Goal: Task Accomplishment & Management: Complete application form

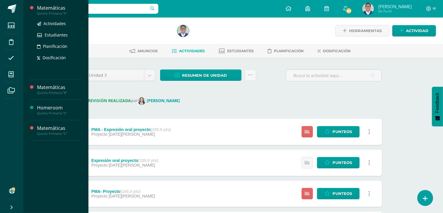
click at [56, 9] on div "Matemáticas" at bounding box center [59, 8] width 44 height 7
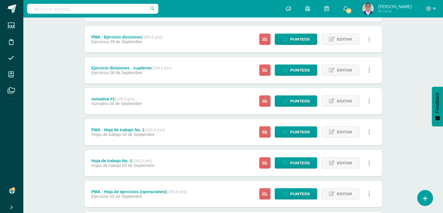
scroll to position [382, 0]
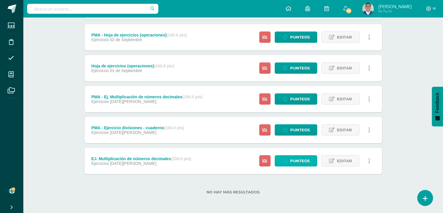
click at [293, 161] on span "Punteos" at bounding box center [300, 160] width 20 height 11
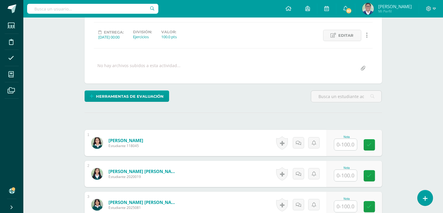
scroll to position [113, 0]
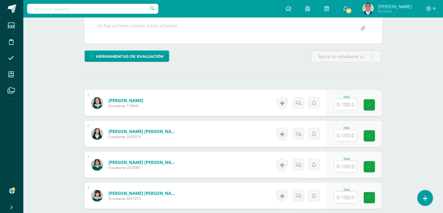
click at [348, 102] on input "text" at bounding box center [345, 104] width 23 height 11
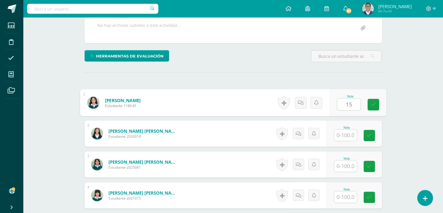
type input "15"
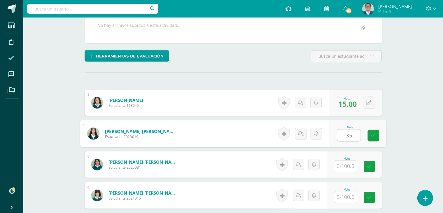
type input "35"
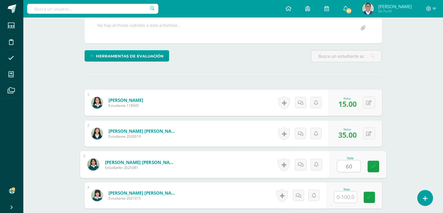
type input "60"
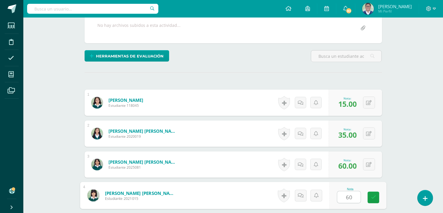
type input "60"
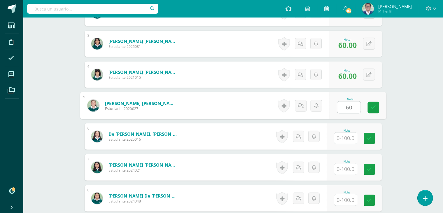
type input "60"
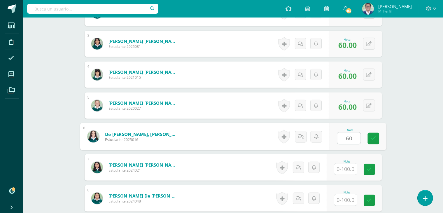
type input "60"
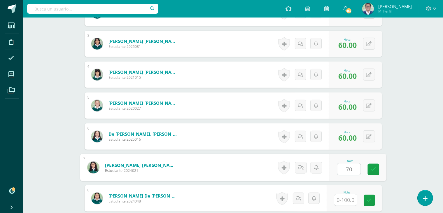
type input "70"
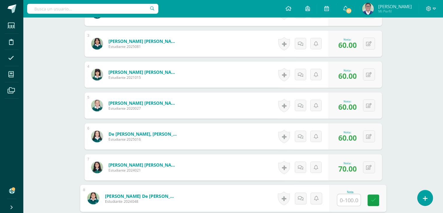
type input "8"
type input "100"
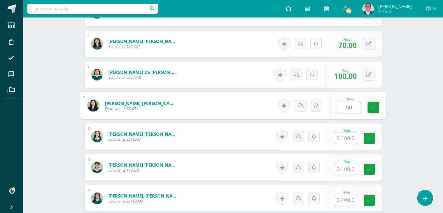
type input "50"
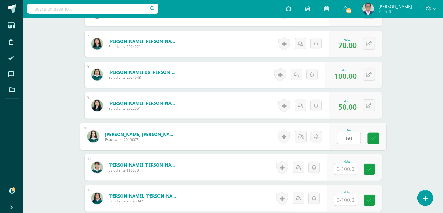
type input "60"
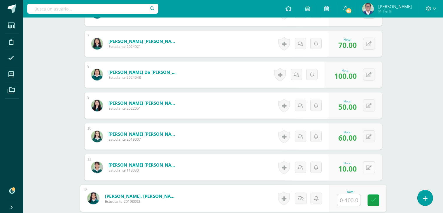
click at [369, 165] on button at bounding box center [369, 167] width 12 height 12
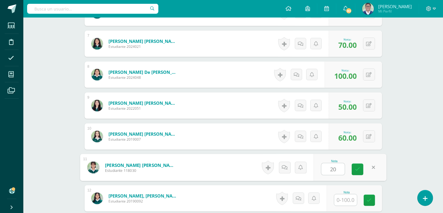
type input "20"
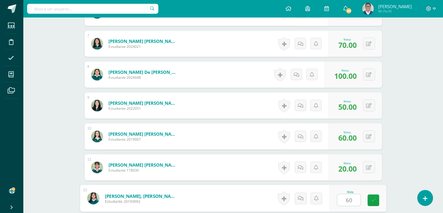
type input "60"
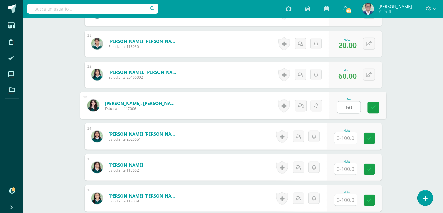
type input "60"
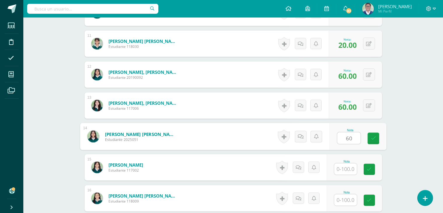
type input "60"
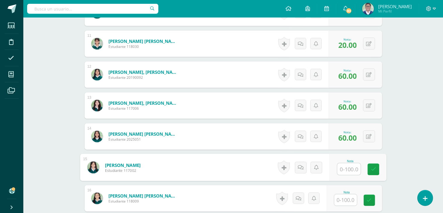
type input "3"
type input "40"
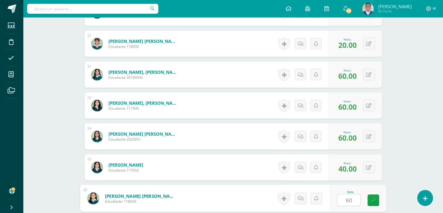
type input "60"
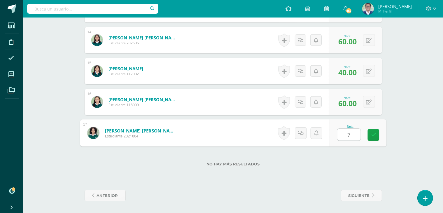
type input "70"
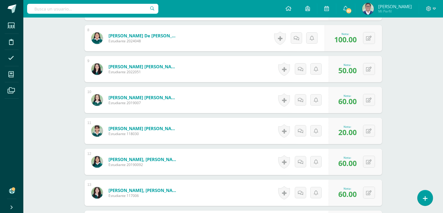
scroll to position [380, 0]
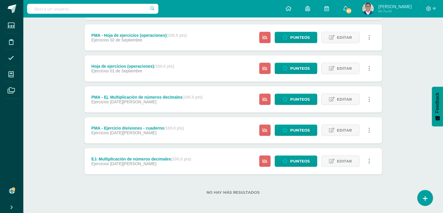
scroll to position [382, 0]
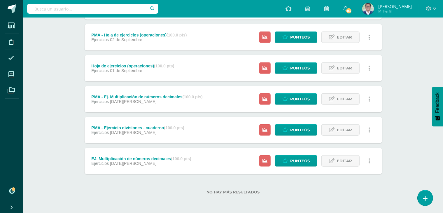
scroll to position [373, 0]
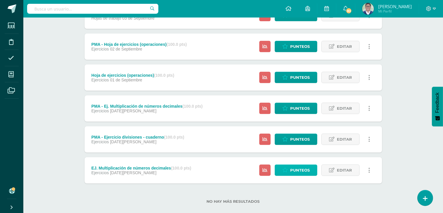
click at [304, 171] on span "Punteos" at bounding box center [300, 170] width 20 height 11
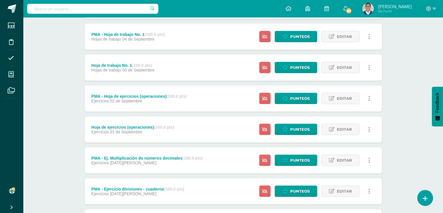
scroll to position [321, 0]
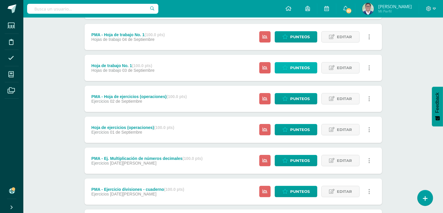
click at [295, 69] on span "Punteos" at bounding box center [300, 67] width 20 height 11
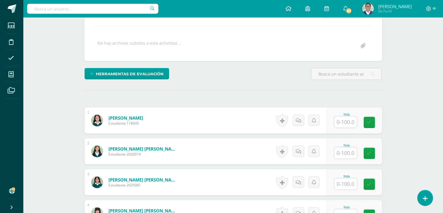
scroll to position [96, 0]
click at [350, 121] on input "text" at bounding box center [345, 121] width 23 height 11
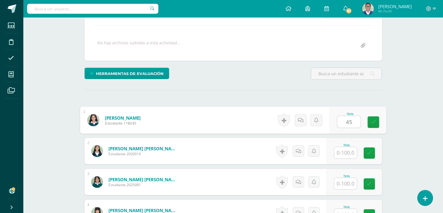
type input "45"
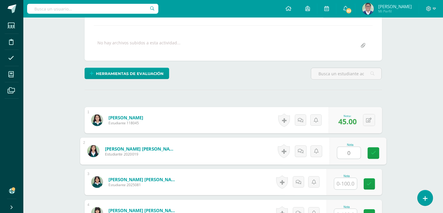
type input "0"
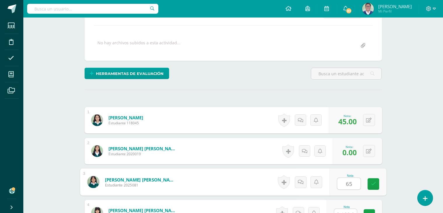
type input "65"
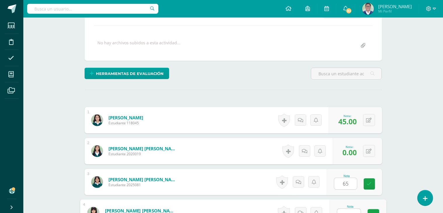
scroll to position [102, 0]
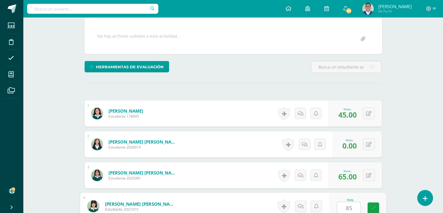
type input "85"
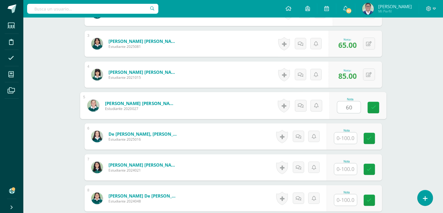
type input "60"
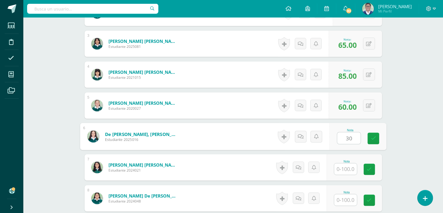
type input "30"
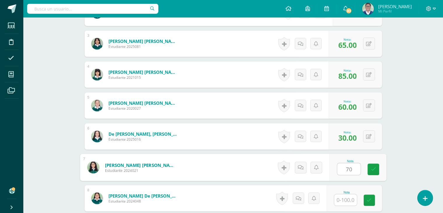
type input "70"
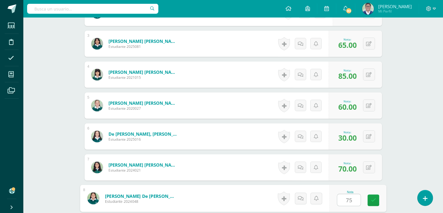
type input "75"
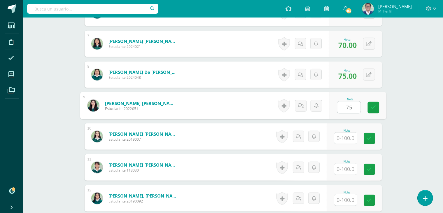
type input "75"
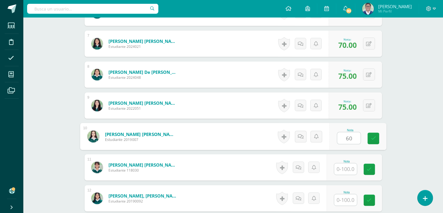
type input "60"
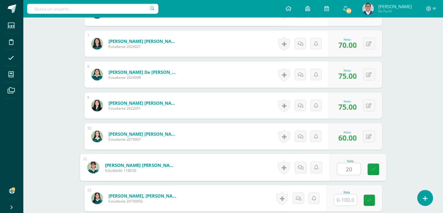
type input "20"
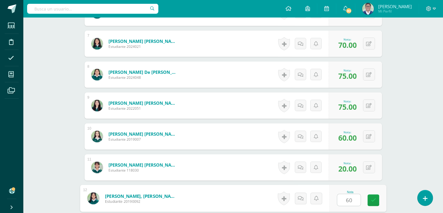
type input "60"
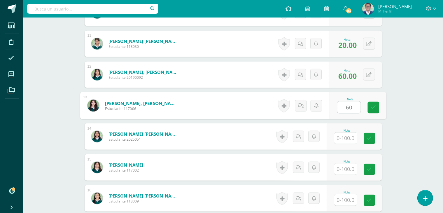
type input "60"
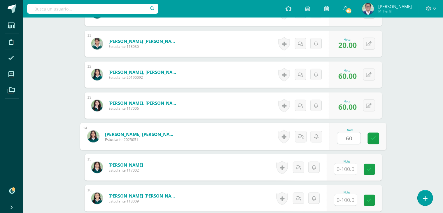
type input "60"
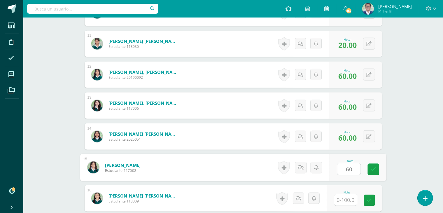
type input "60"
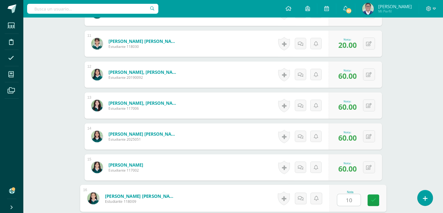
type input "10"
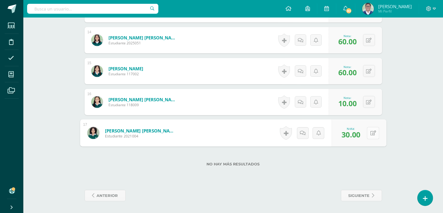
click at [370, 132] on button at bounding box center [373, 133] width 12 height 12
type input "60"
click at [349, 103] on span "10.00" at bounding box center [347, 103] width 18 height 10
click at [369, 103] on button at bounding box center [369, 102] width 12 height 12
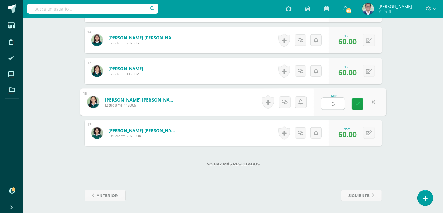
type input "60"
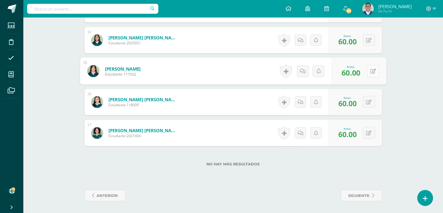
click at [370, 70] on button at bounding box center [373, 71] width 12 height 12
type input "10"
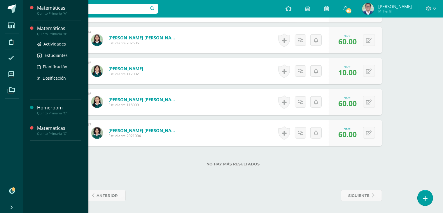
click at [55, 34] on div "Quinto Primaria "B"" at bounding box center [59, 34] width 44 height 4
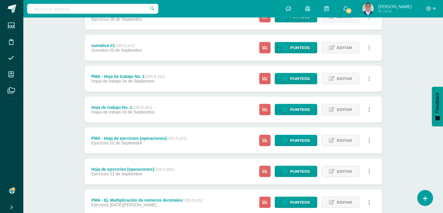
scroll to position [382, 0]
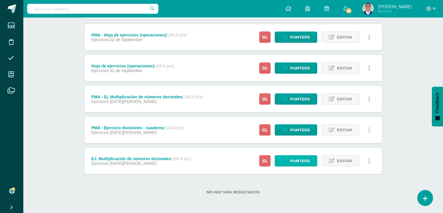
click at [284, 164] on link "Punteos" at bounding box center [296, 160] width 43 height 11
click at [298, 161] on span "Punteos" at bounding box center [300, 160] width 20 height 11
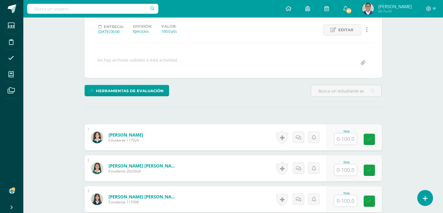
scroll to position [79, 0]
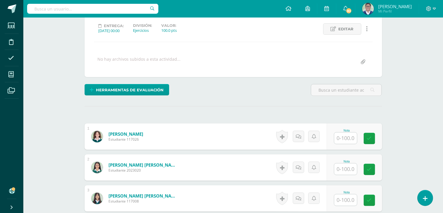
click at [348, 140] on input "text" at bounding box center [345, 137] width 23 height 11
type input "40"
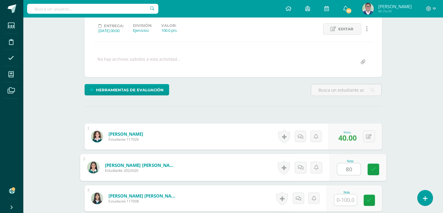
type input "80"
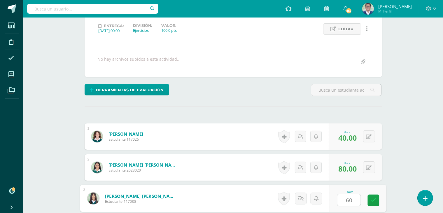
type input "60"
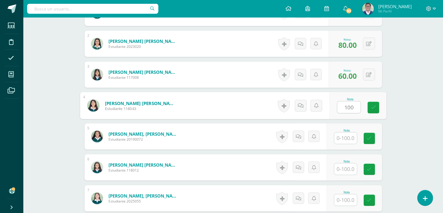
type input "100"
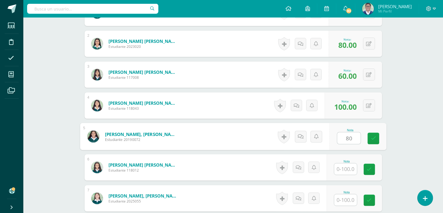
type input "80"
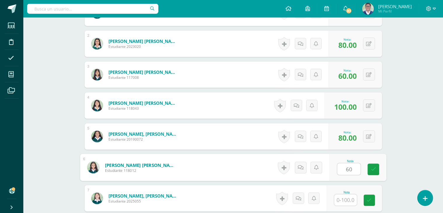
type input "60"
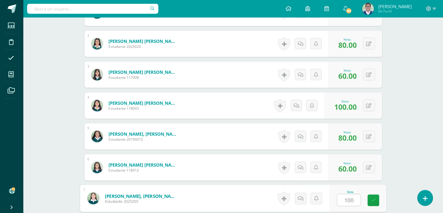
type input "100"
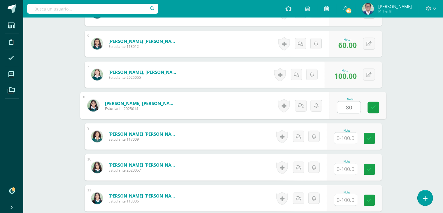
type input "80"
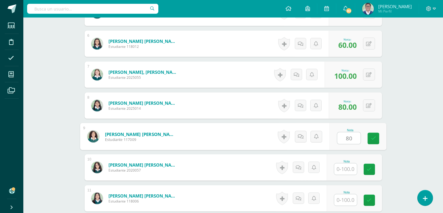
type input "80"
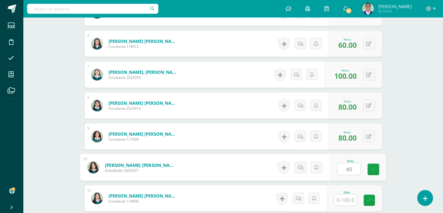
type input "40"
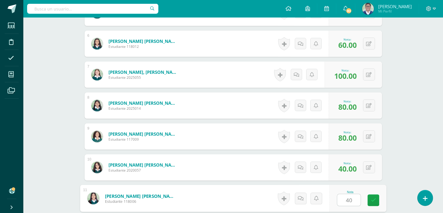
type input "40"
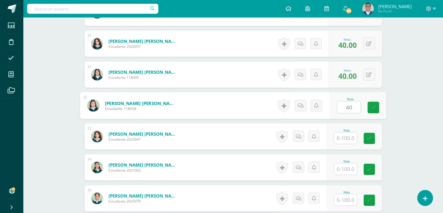
type input "40"
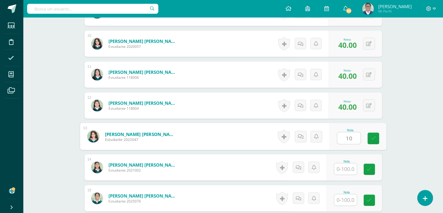
type input "10"
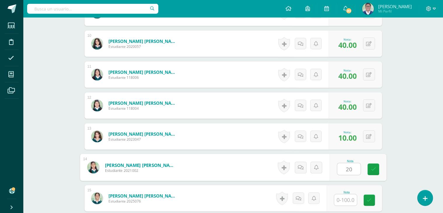
type input "20"
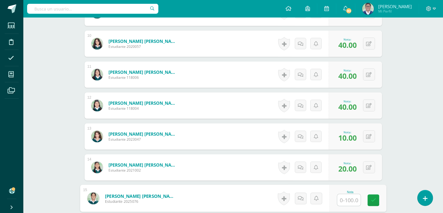
type input "9"
type input "100"
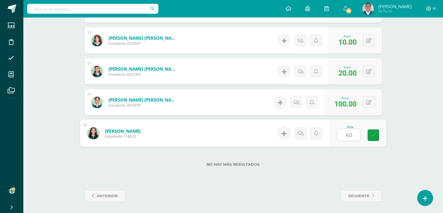
type input "6"
type input "15"
click at [350, 109] on div "0 Logros Logros obtenidos Aún no hay logros agregados Nota: 100.00" at bounding box center [353, 102] width 57 height 26
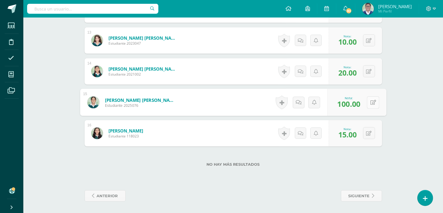
click at [373, 103] on button at bounding box center [373, 102] width 12 height 12
type input "60"
click at [358, 104] on icon at bounding box center [357, 104] width 5 height 5
click at [351, 69] on span "20.00" at bounding box center [347, 73] width 18 height 10
click at [377, 71] on div "0 Logros Logros obtenidos Aún no hay logros agregados Nota: 20.00" at bounding box center [355, 71] width 53 height 26
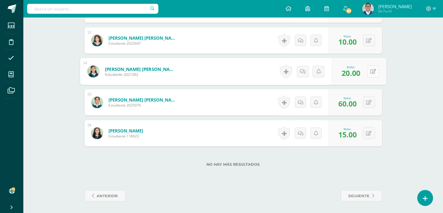
click at [369, 70] on button at bounding box center [373, 71] width 12 height 12
type input "100"
click at [365, 39] on div "0 Logros Logros obtenidos Aún no hay logros agregados Nota: 10.00" at bounding box center [355, 40] width 53 height 26
click at [348, 39] on span "10.00" at bounding box center [347, 42] width 18 height 10
click at [378, 42] on div "0 Logros Logros obtenidos Aún no hay logros agregados Nota: 10.00" at bounding box center [355, 40] width 53 height 26
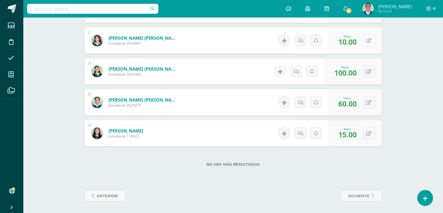
click at [372, 40] on button at bounding box center [369, 40] width 12 height 12
type input "20"
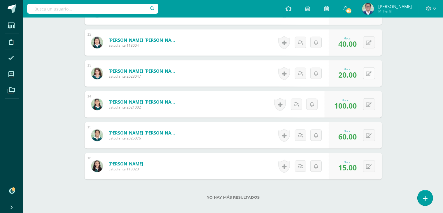
scroll to position [511, 0]
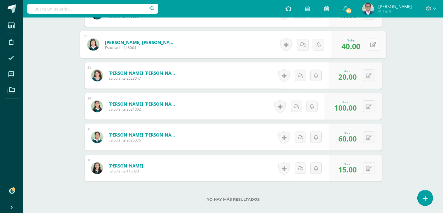
click at [367, 43] on button at bounding box center [373, 44] width 12 height 12
type input "10"
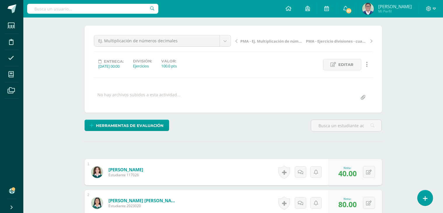
scroll to position [0, 0]
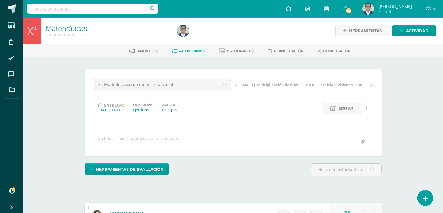
click at [190, 54] on link "Actividades" at bounding box center [188, 50] width 33 height 9
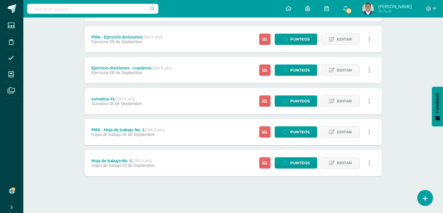
scroll to position [225, 0]
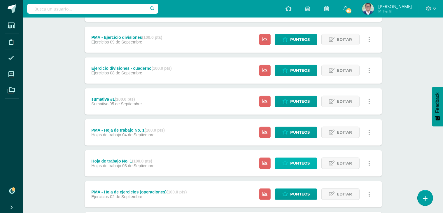
click at [295, 162] on span "Punteos" at bounding box center [300, 163] width 20 height 11
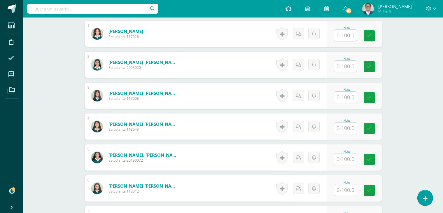
scroll to position [182, 0]
click at [343, 32] on input "text" at bounding box center [345, 34] width 23 height 11
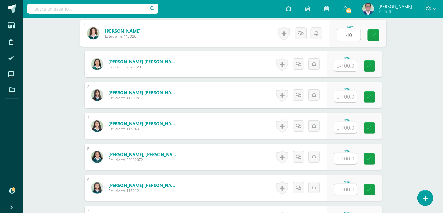
type input "40"
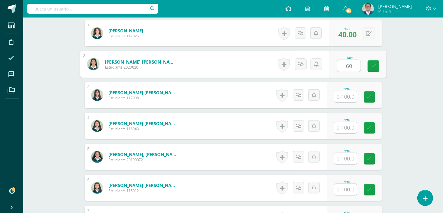
type input "60"
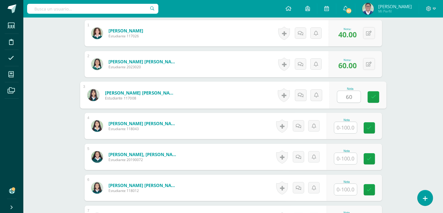
type input "60"
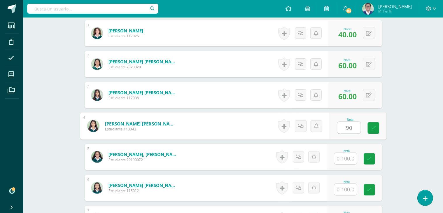
type input "90"
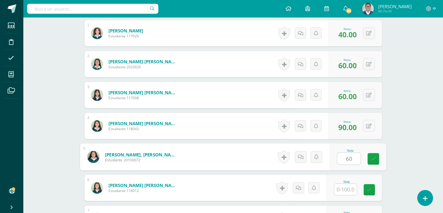
type input "60"
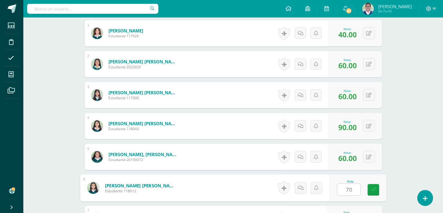
type input "70"
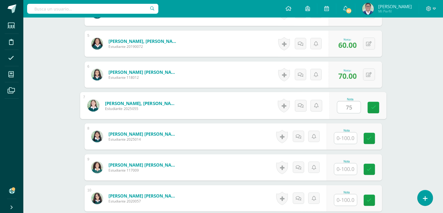
type input "75"
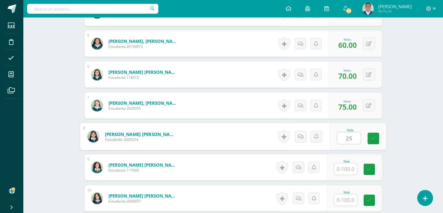
type input "25"
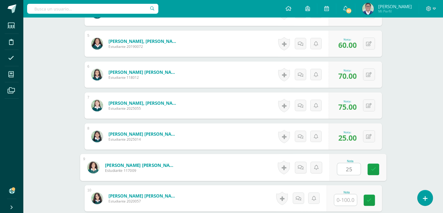
type input "2"
type input "90"
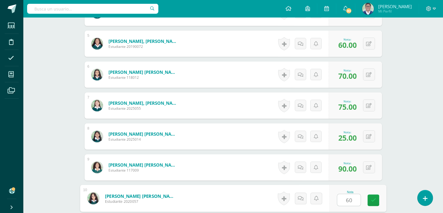
type input "60"
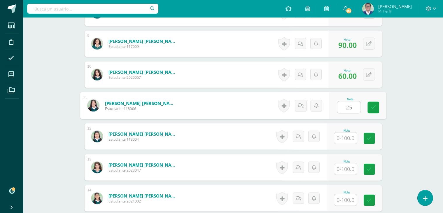
type input "25"
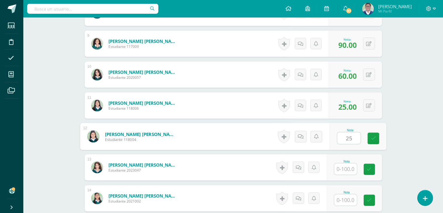
type input "25"
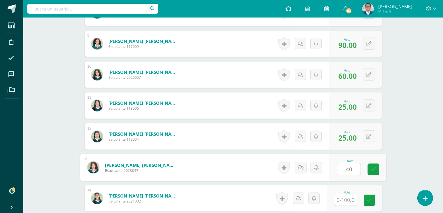
type input "40"
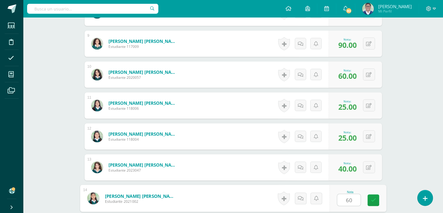
type input "60"
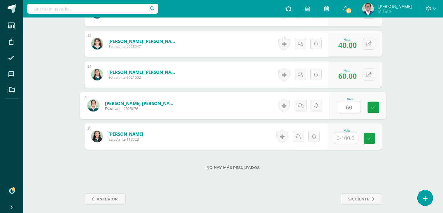
type input "60"
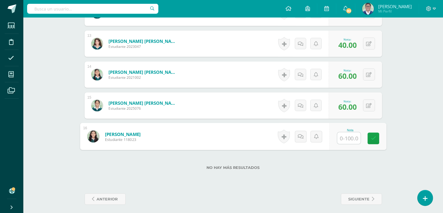
type input "0"
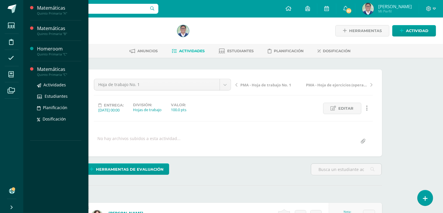
click at [58, 70] on div "Matemáticas" at bounding box center [59, 69] width 44 height 7
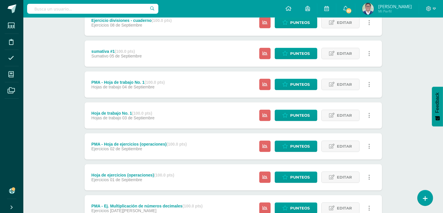
scroll to position [320, 0]
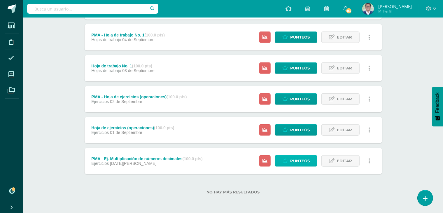
click at [303, 162] on span "Punteos" at bounding box center [300, 160] width 20 height 11
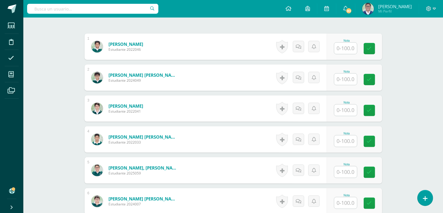
scroll to position [169, 0]
click at [347, 47] on input "text" at bounding box center [345, 48] width 23 height 11
type input "60"
type input "0"
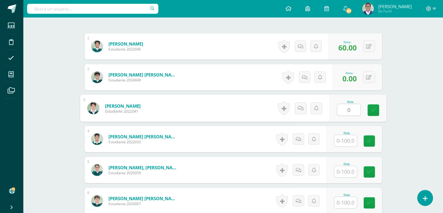
type input "0"
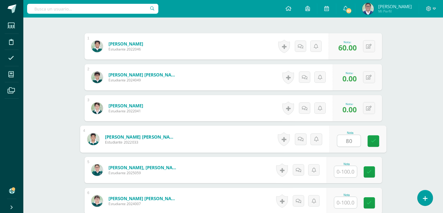
type input "80"
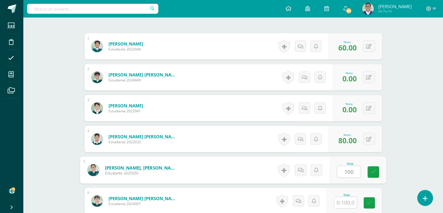
type input "100"
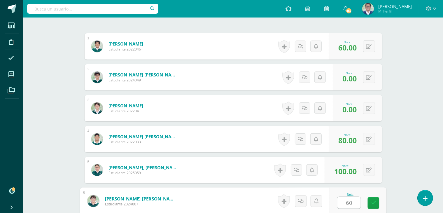
type input "60"
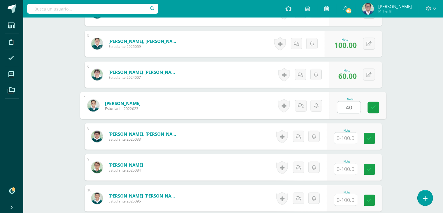
type input "40"
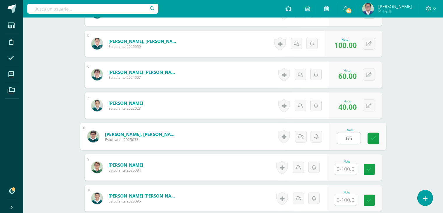
type input "65"
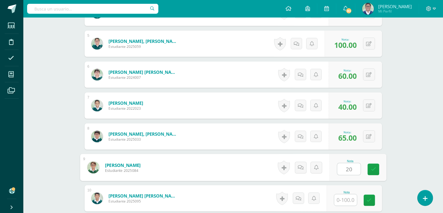
type input "20"
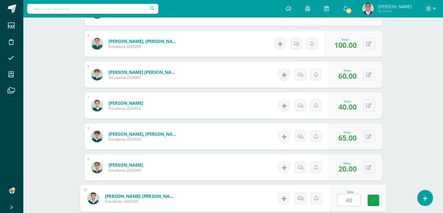
type input "40"
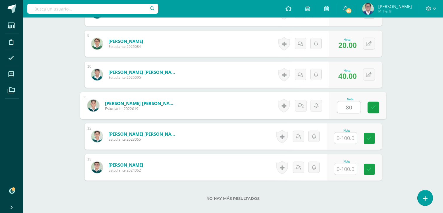
type input "80"
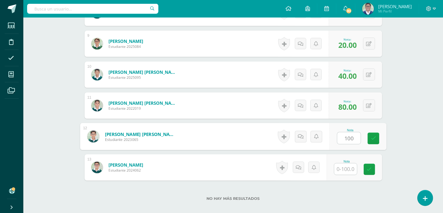
type input "100"
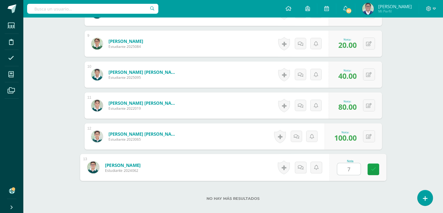
type input "70"
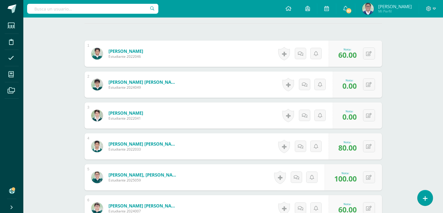
scroll to position [141, 0]
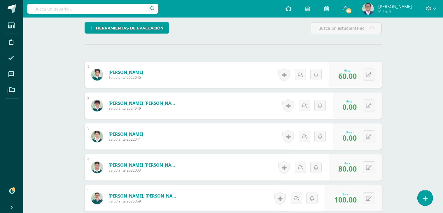
click at [207, 23] on div "Herramientas de evaluación Lista de cotejo Escala de valoración Puntos Extra Su…" at bounding box center [233, 30] width 302 height 17
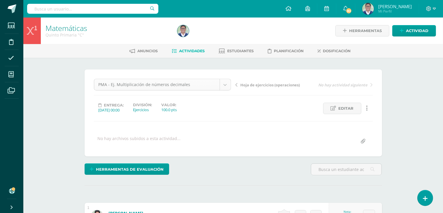
scroll to position [87, 0]
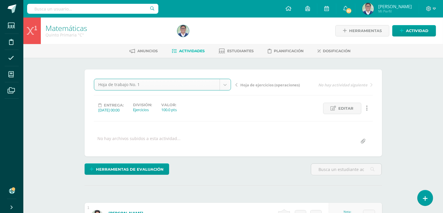
select select "/dashboard/teacher/grade-activity/264005/"
